Goal: Find specific page/section: Find specific page/section

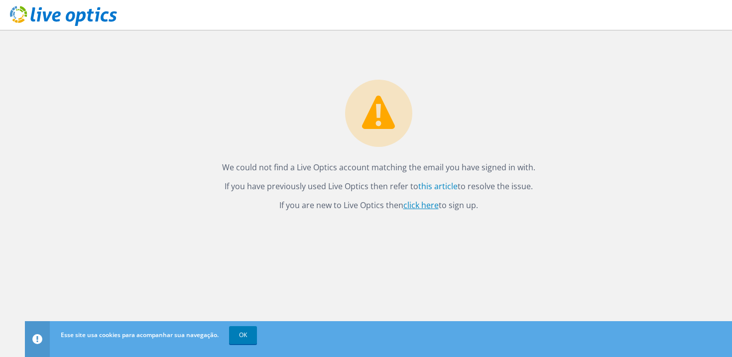
click at [433, 207] on link "click here" at bounding box center [420, 205] width 35 height 11
click at [423, 205] on link "click here" at bounding box center [420, 205] width 35 height 11
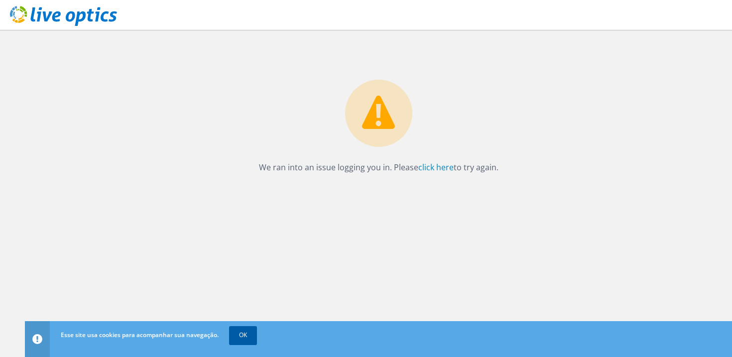
click at [245, 334] on link "OK" at bounding box center [243, 335] width 28 height 18
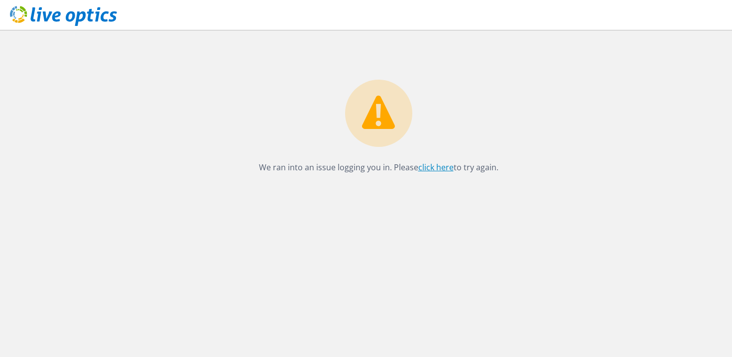
click at [426, 168] on link "click here" at bounding box center [435, 167] width 35 height 11
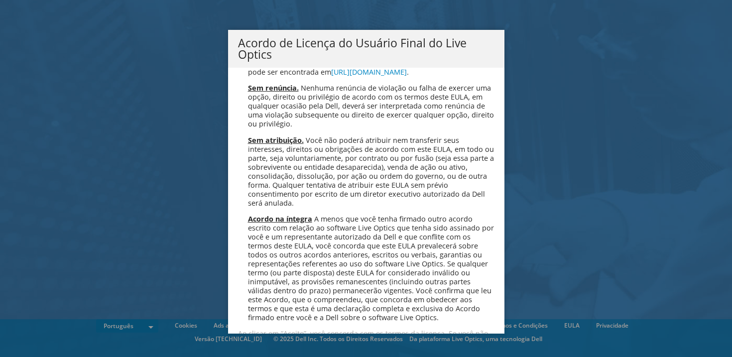
scroll to position [3864, 0]
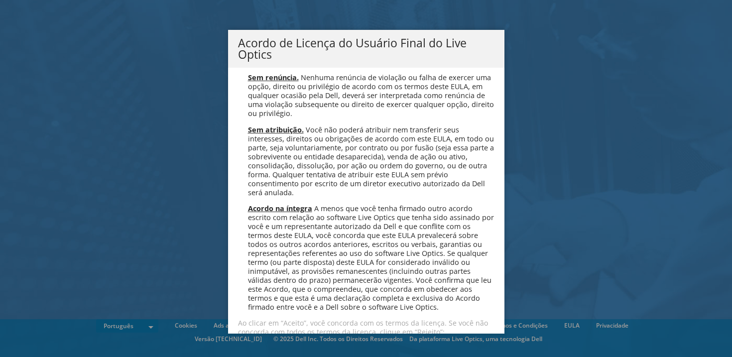
click at [268, 347] on link "Aceitar" at bounding box center [264, 359] width 52 height 24
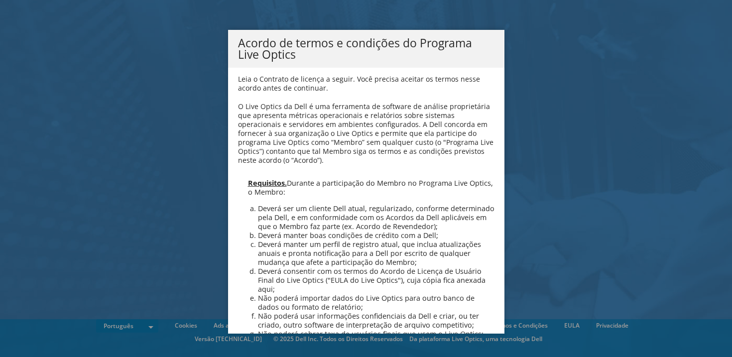
scroll to position [713, 0]
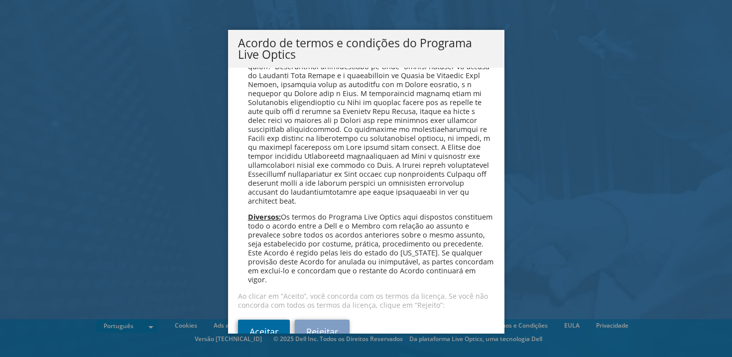
click at [264, 320] on link "Aceitar" at bounding box center [264, 332] width 52 height 24
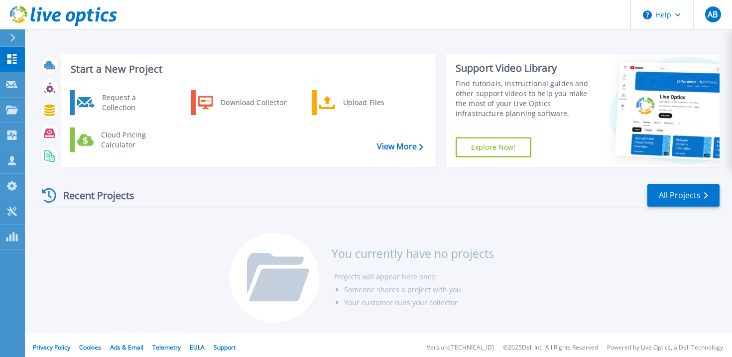
click at [144, 246] on div "Recent Projects All Projects You currently have no projects Projects will appea…" at bounding box center [378, 253] width 681 height 157
click at [13, 108] on icon at bounding box center [12, 110] width 12 height 8
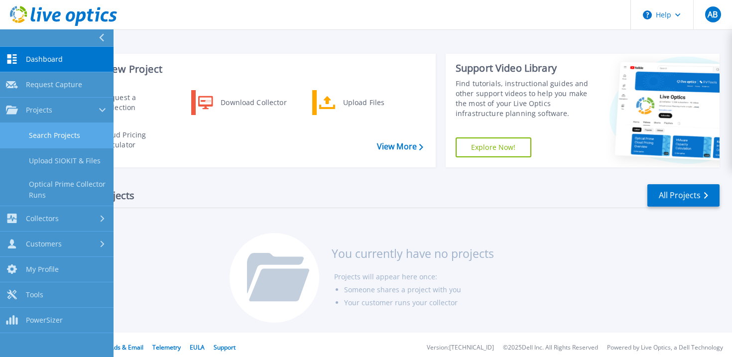
click at [54, 136] on link "Search Projects" at bounding box center [57, 135] width 114 height 25
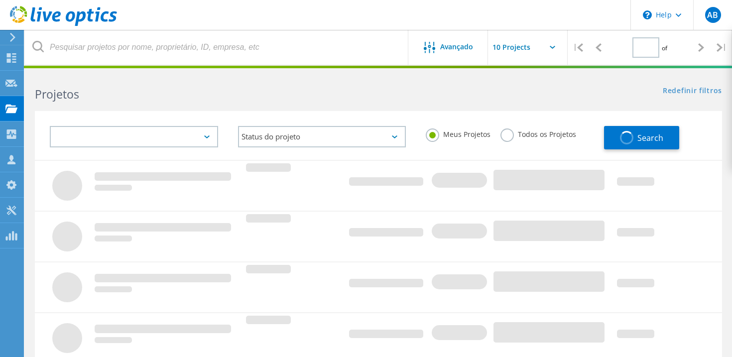
type input "1"
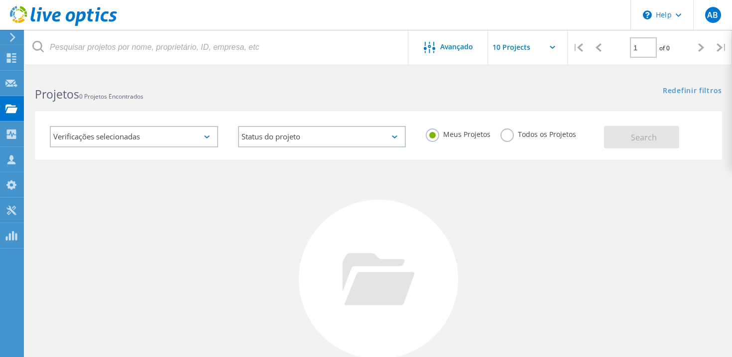
click at [508, 48] on input "text" at bounding box center [538, 47] width 100 height 35
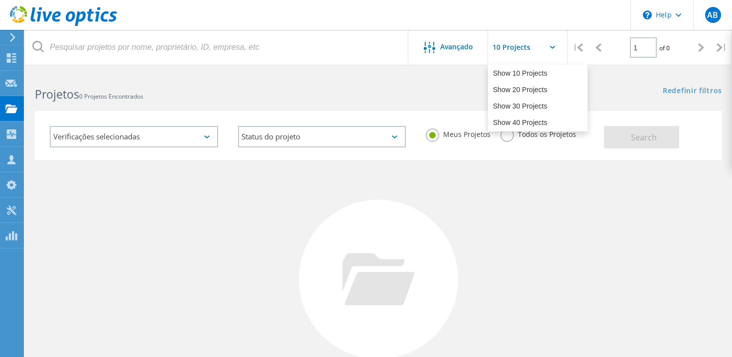
click at [508, 48] on input "text" at bounding box center [538, 47] width 100 height 35
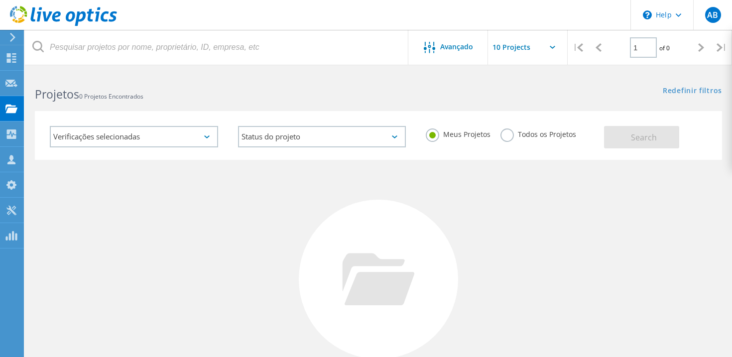
click at [207, 137] on icon at bounding box center [206, 136] width 5 height 3
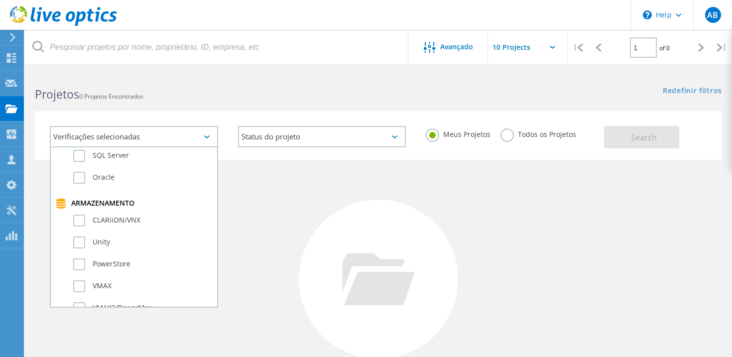
scroll to position [201, 0]
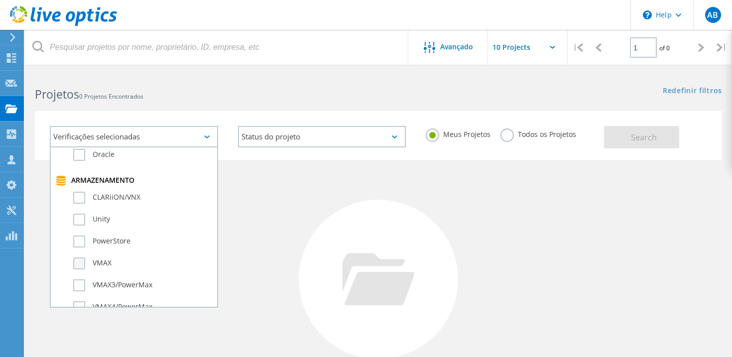
click at [82, 266] on label "VMAX" at bounding box center [142, 263] width 139 height 12
click at [0, 0] on input "VMAX" at bounding box center [0, 0] width 0 height 0
click at [82, 266] on label "VMAX" at bounding box center [142, 263] width 139 height 12
click at [0, 0] on input "VMAX" at bounding box center [0, 0] width 0 height 0
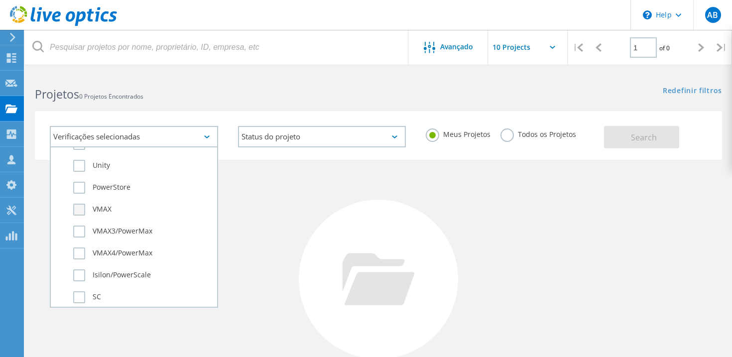
scroll to position [261, 0]
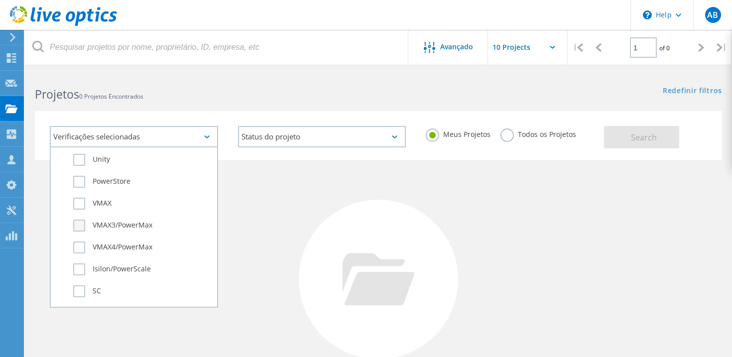
click at [77, 227] on label "VMAX3/PowerMax" at bounding box center [142, 226] width 139 height 12
click at [0, 0] on input "VMAX3/PowerMax" at bounding box center [0, 0] width 0 height 0
click at [294, 237] on div "Nenhum projeto encontrado Refine sua pesquisa." at bounding box center [378, 288] width 687 height 257
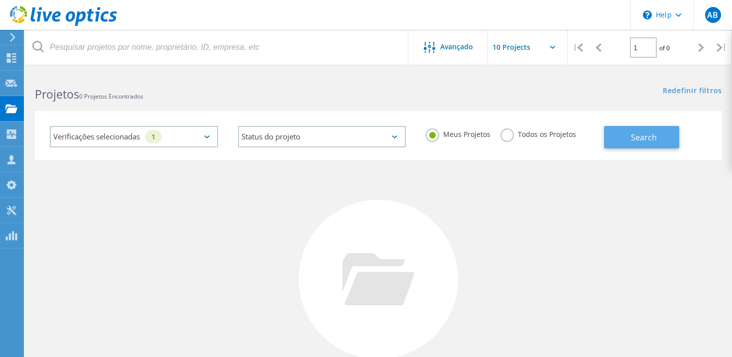
click at [638, 135] on span "Search" at bounding box center [644, 137] width 26 height 11
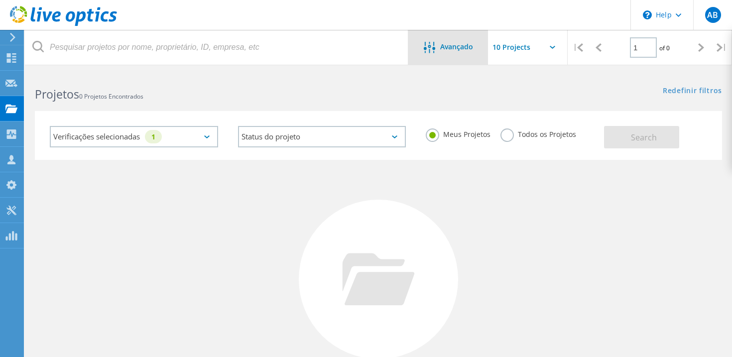
click at [428, 57] on div "Avançado" at bounding box center [448, 47] width 80 height 35
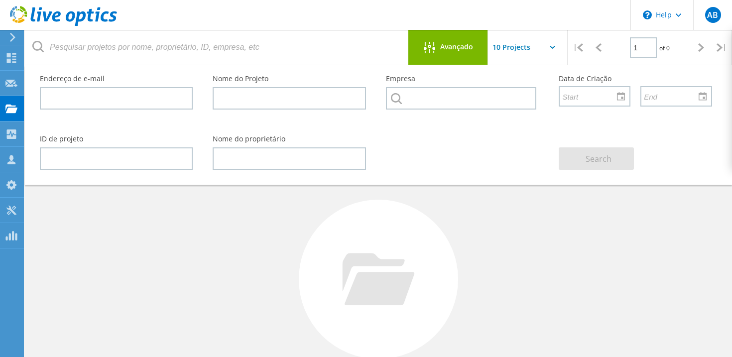
click at [428, 57] on div "Avançado" at bounding box center [448, 47] width 80 height 35
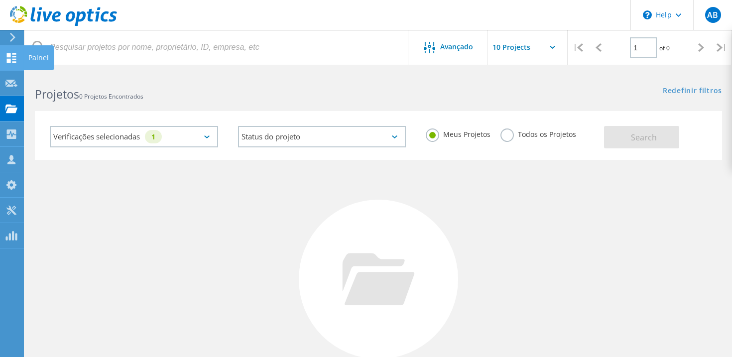
click at [10, 58] on icon at bounding box center [11, 57] width 12 height 9
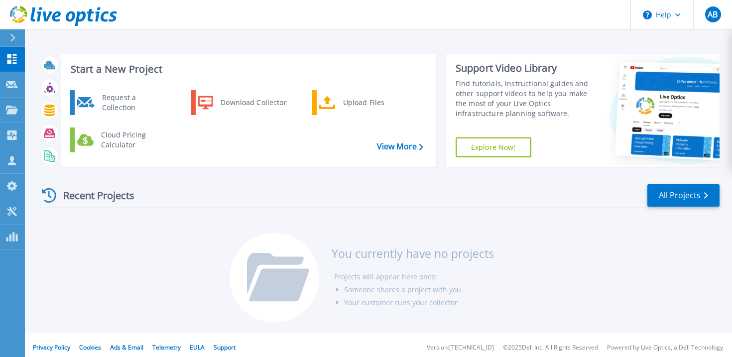
click at [50, 200] on icon at bounding box center [49, 195] width 14 height 14
click at [711, 16] on span "AB" at bounding box center [713, 14] width 10 height 8
click at [678, 198] on link "All Projects" at bounding box center [683, 195] width 72 height 22
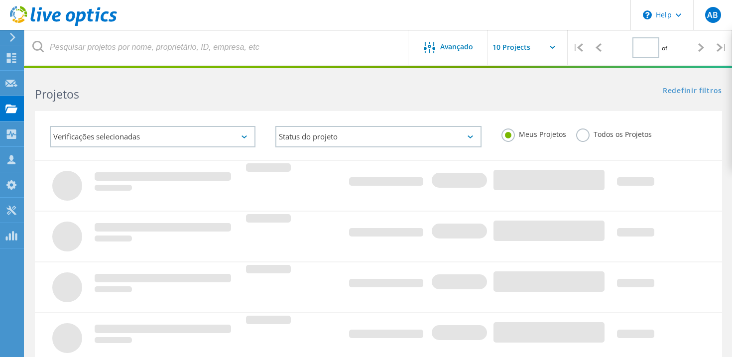
type input "1"
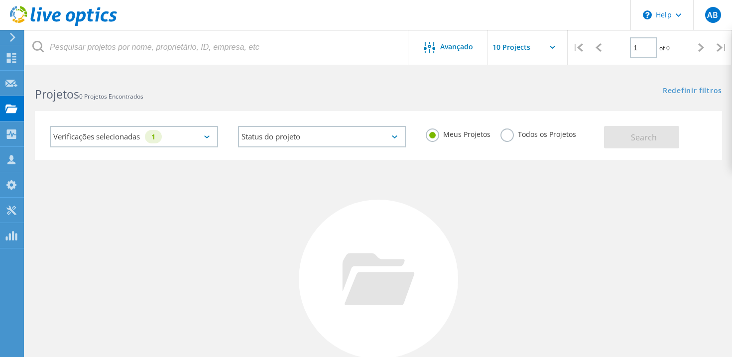
click at [510, 138] on label "Todos os Projetos" at bounding box center [538, 132] width 76 height 9
click at [0, 0] on input "Todos os Projetos" at bounding box center [0, 0] width 0 height 0
click at [637, 135] on span "Search" at bounding box center [644, 137] width 26 height 11
click at [457, 50] on span "Avançado" at bounding box center [456, 46] width 33 height 7
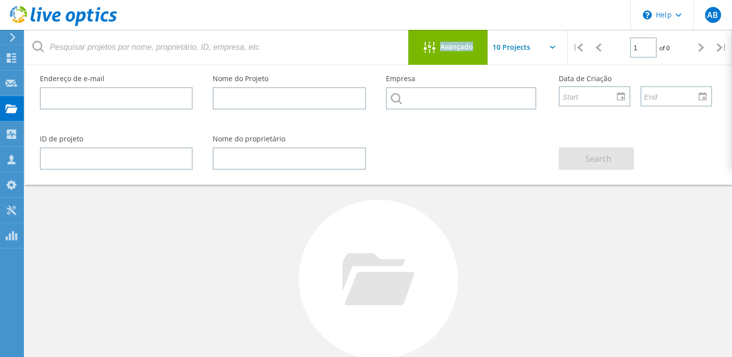
click at [457, 50] on span "Avançado" at bounding box center [456, 46] width 33 height 7
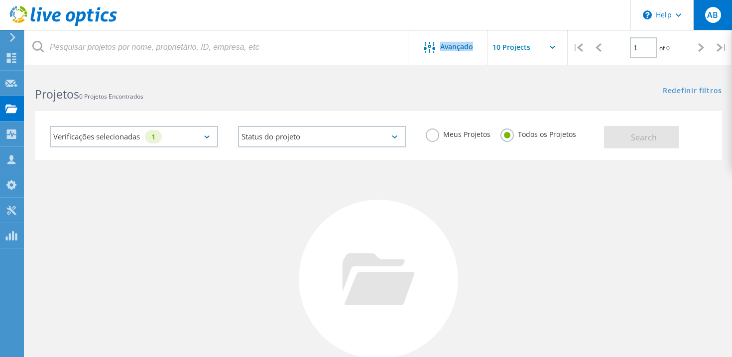
click at [710, 21] on div "AB" at bounding box center [713, 15] width 16 height 16
